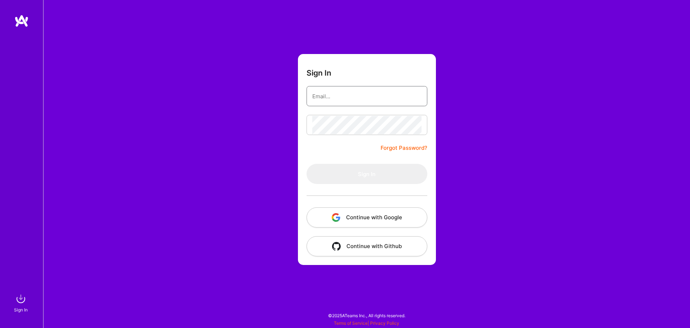
type input "[EMAIL_ADDRESS][DOMAIN_NAME]"
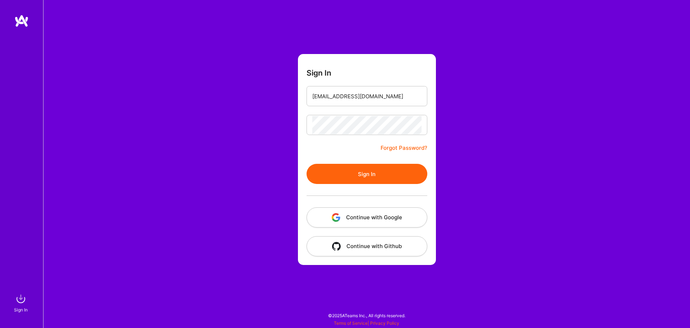
click at [365, 215] on button "Continue with Google" at bounding box center [367, 217] width 121 height 20
click at [367, 177] on button "Sign In" at bounding box center [367, 174] width 121 height 20
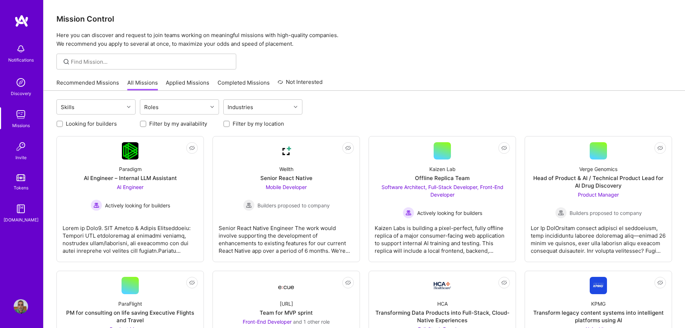
click at [77, 89] on link "Recommended Missions" at bounding box center [87, 85] width 63 height 12
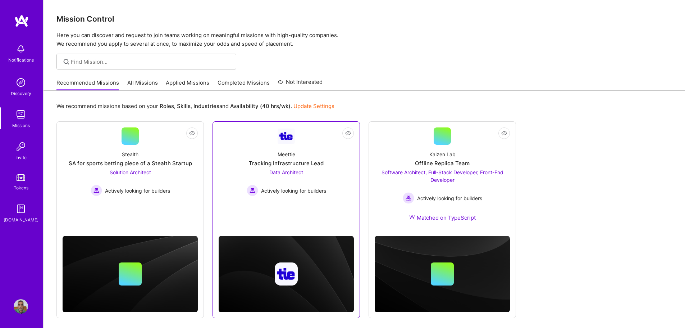
scroll to position [25, 0]
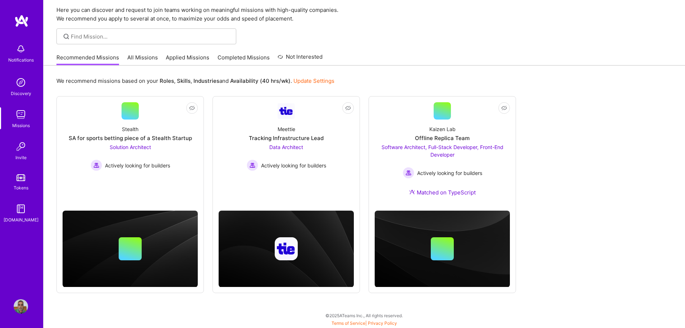
click at [146, 58] on link "All Missions" at bounding box center [142, 60] width 31 height 12
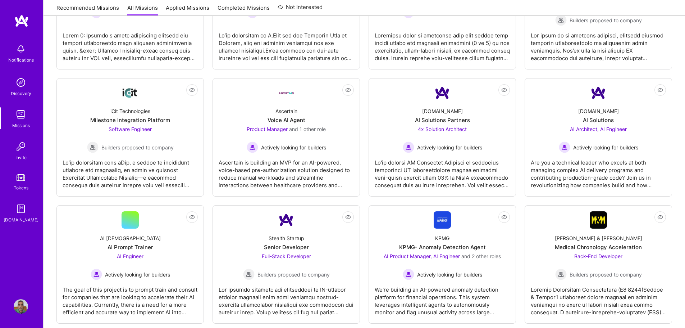
scroll to position [983, 0]
